Goal: Check status

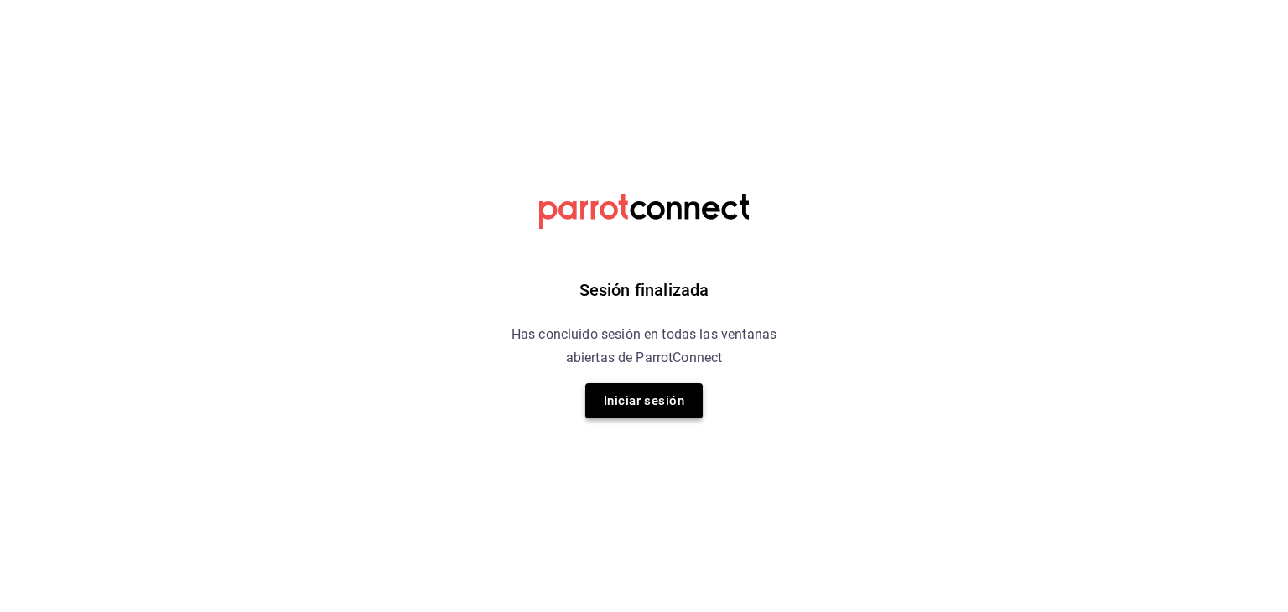
click at [658, 395] on button "Iniciar sesión" at bounding box center [643, 400] width 117 height 35
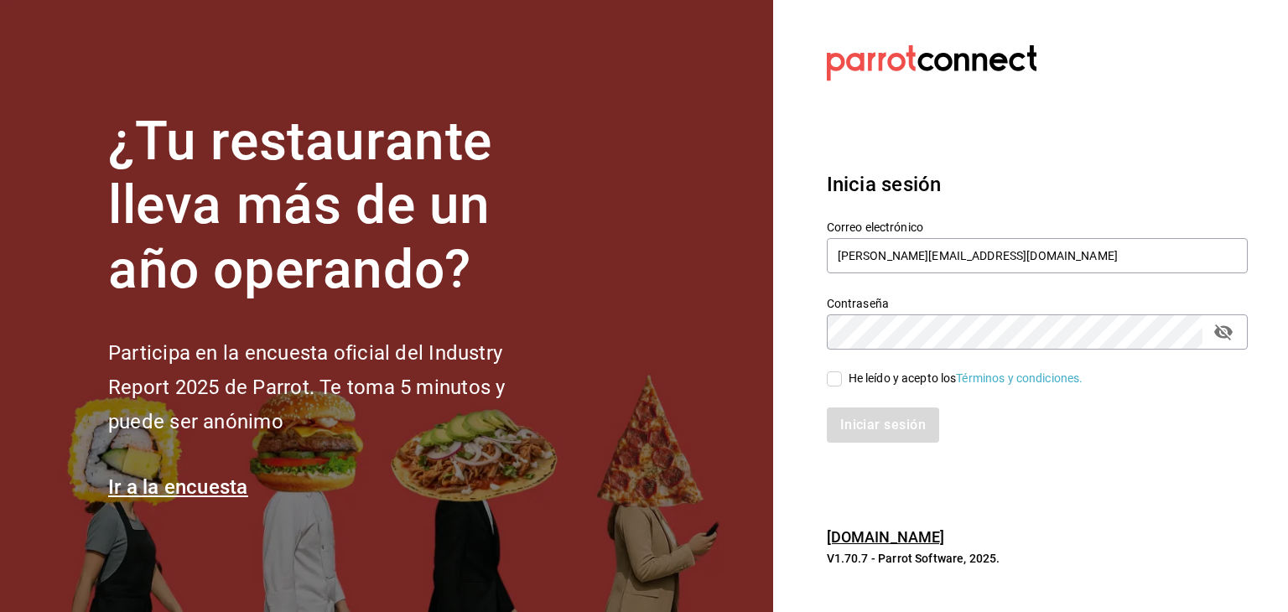
click at [837, 380] on input "He leído y acepto los Términos y condiciones." at bounding box center [834, 379] width 15 height 15
checkbox input "true"
click at [866, 427] on button "Iniciar sesión" at bounding box center [884, 425] width 114 height 35
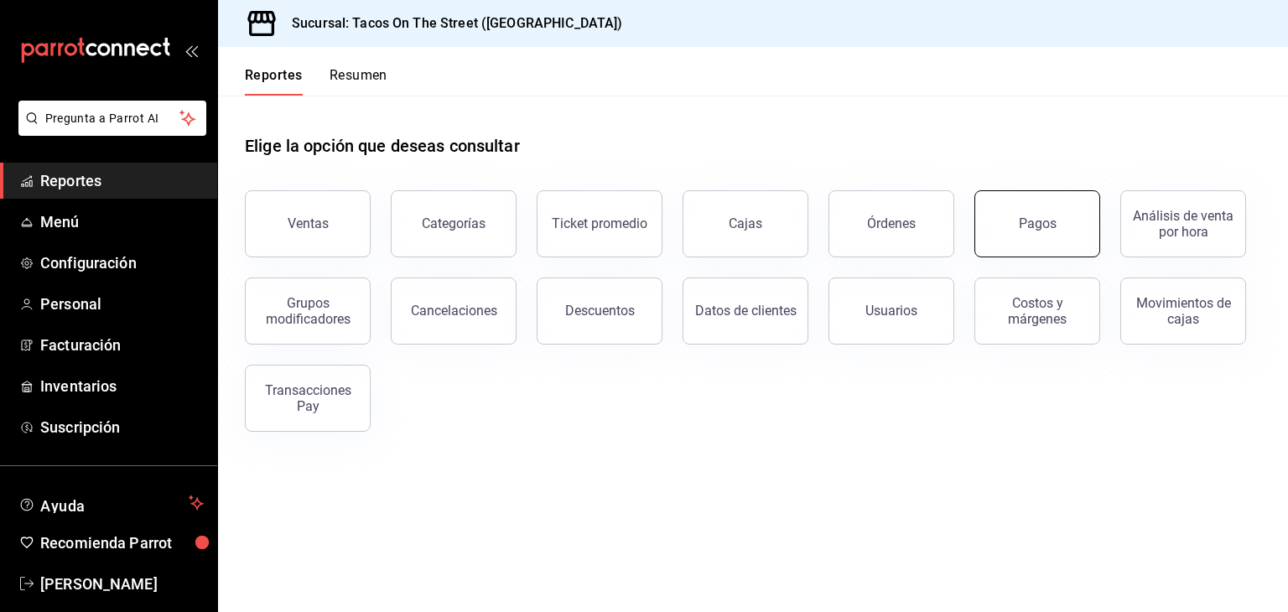
click at [1027, 222] on div "Pagos" at bounding box center [1038, 224] width 38 height 16
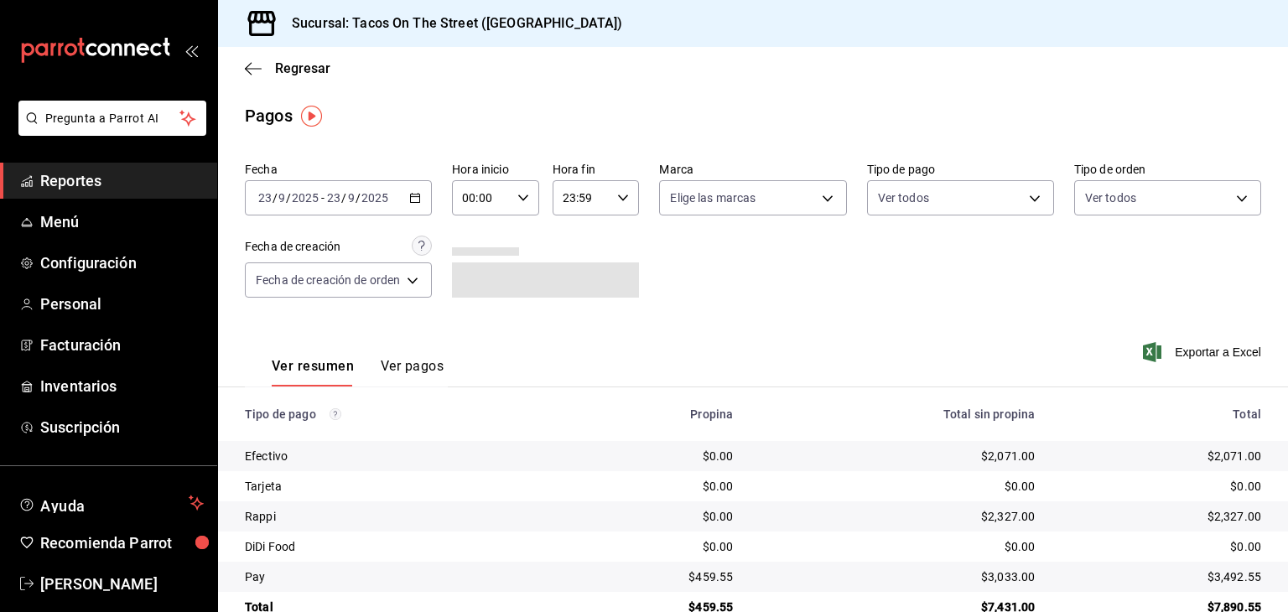
click at [426, 198] on div "[DATE] [DATE] - [DATE] [DATE]" at bounding box center [338, 197] width 187 height 35
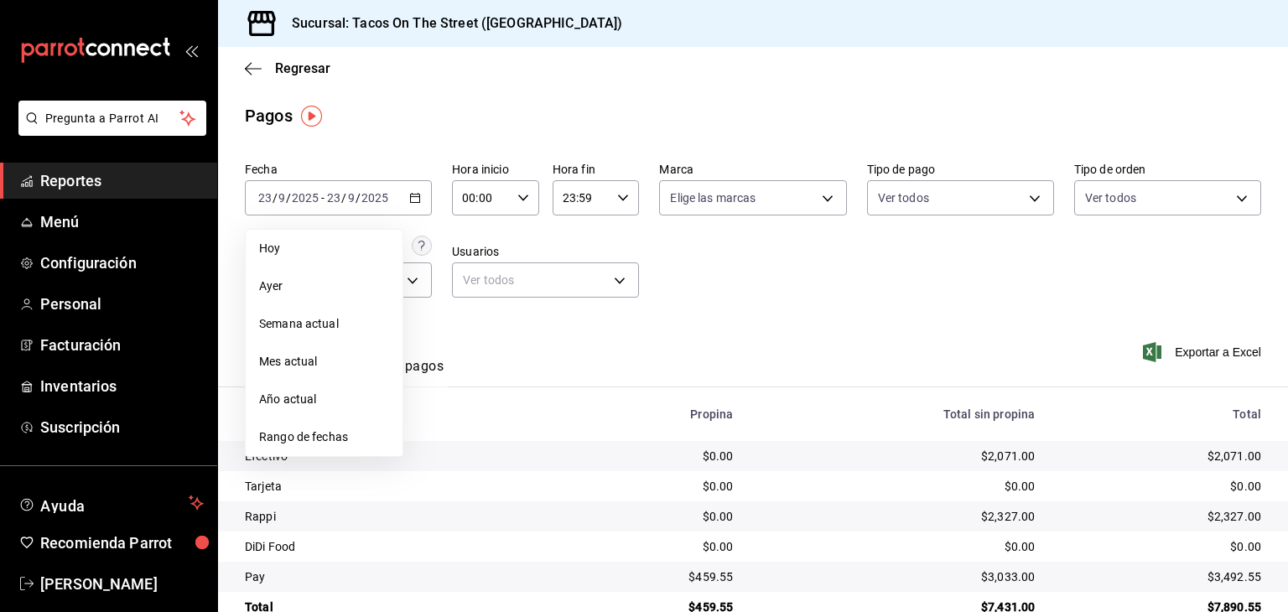
click at [341, 286] on span "Ayer" at bounding box center [324, 287] width 130 height 18
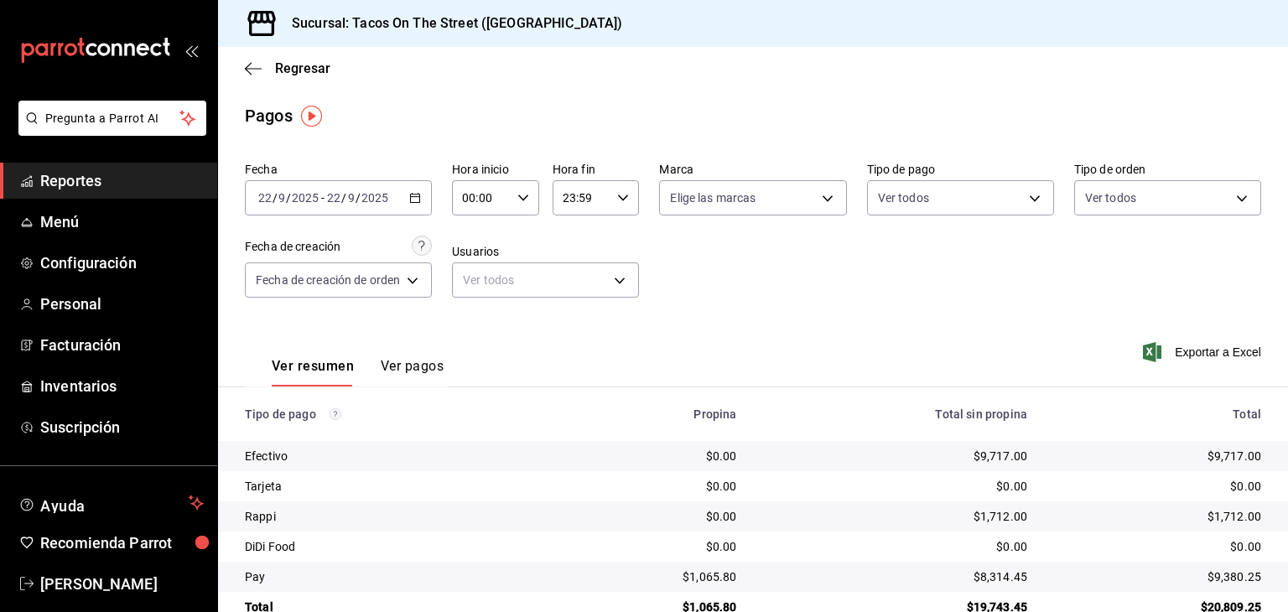
scroll to position [38, 0]
